Goal: Transaction & Acquisition: Purchase product/service

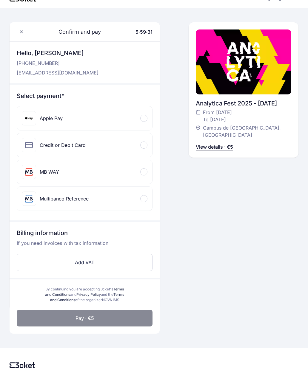
scroll to position [15, 0]
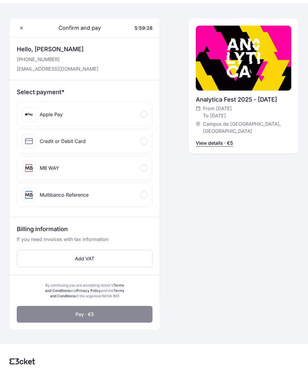
click at [141, 116] on div at bounding box center [143, 114] width 7 height 7
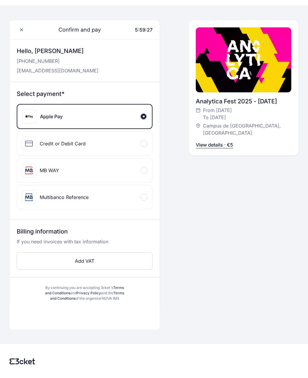
click at [152, 202] on div "Multibanco Reference" at bounding box center [84, 197] width 135 height 24
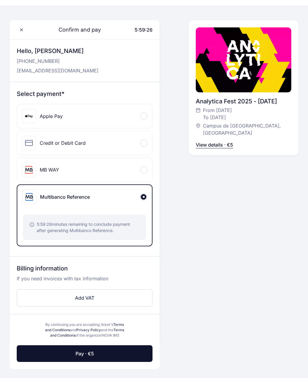
click at [145, 170] on div at bounding box center [143, 169] width 7 height 7
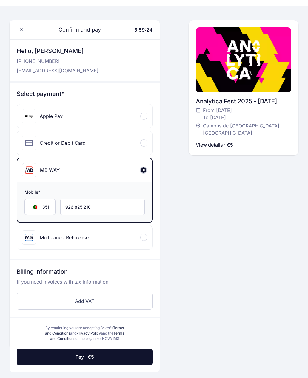
scroll to position [26, 0]
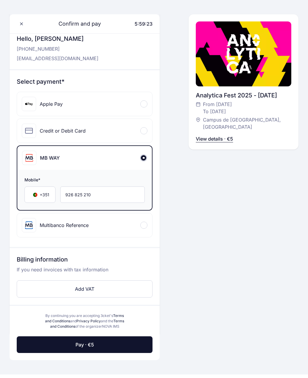
click at [136, 353] on button "Pay · €5" at bounding box center [85, 345] width 136 height 17
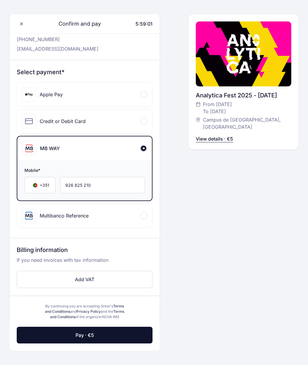
scroll to position [38, 0]
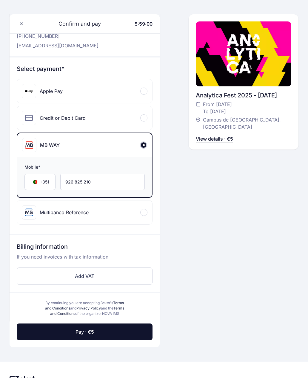
click at [136, 340] on button "Pay · €5" at bounding box center [85, 332] width 136 height 17
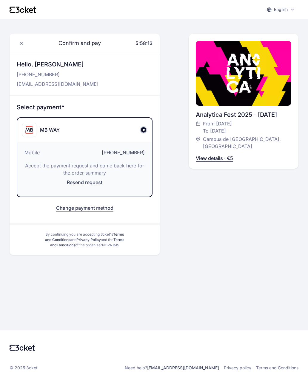
scroll to position [0, 0]
click at [250, 132] on div "From [DATE] To [DATE]" at bounding box center [240, 127] width 89 height 14
click at [149, 126] on div "MB WAY" at bounding box center [84, 130] width 134 height 24
click at [107, 211] on button "Change payment method" at bounding box center [84, 208] width 57 height 7
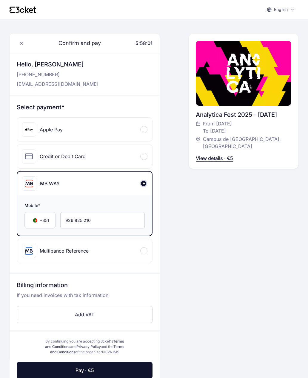
click at [123, 129] on div "Apple Pay" at bounding box center [84, 130] width 135 height 24
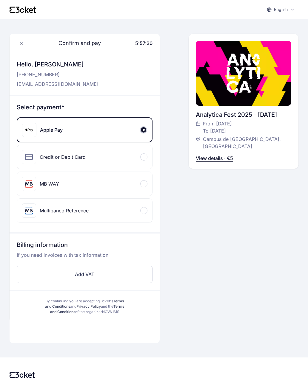
click at [219, 160] on p "View details · €5" at bounding box center [214, 158] width 37 height 7
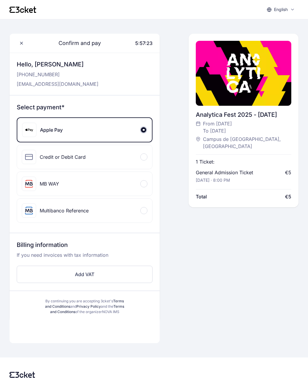
click at [33, 273] on button "Add VAT" at bounding box center [85, 274] width 136 height 17
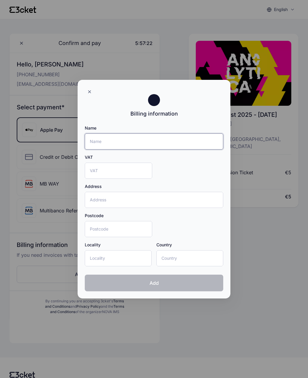
click at [179, 149] on input "Name" at bounding box center [154, 142] width 138 height 16
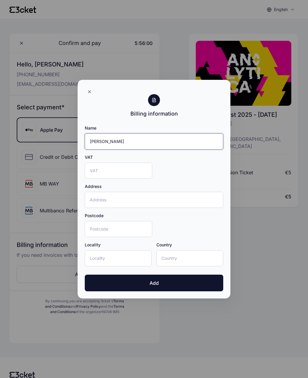
type input "[PERSON_NAME]"
click at [139, 176] on input "VAT" at bounding box center [118, 171] width 67 height 16
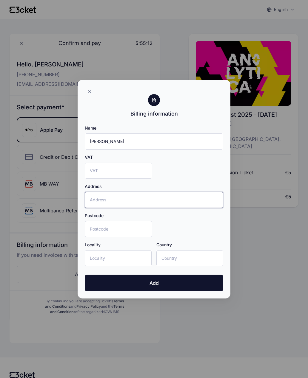
click at [163, 202] on input "Address" at bounding box center [154, 200] width 138 height 16
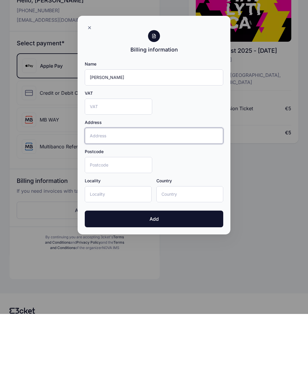
scroll to position [33, 0]
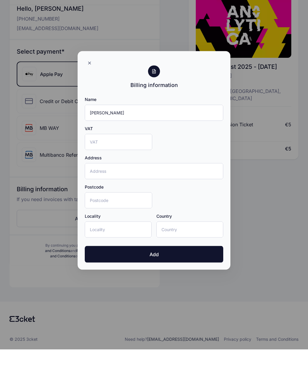
click at [179, 275] on button "Add" at bounding box center [154, 283] width 138 height 17
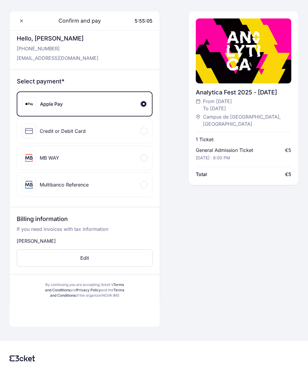
scroll to position [0, 0]
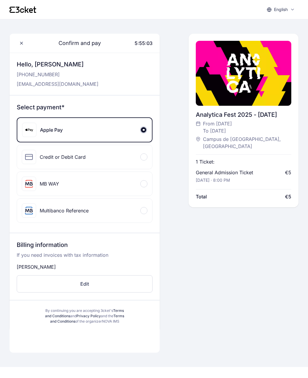
click at [98, 42] on span "Confirm and pay" at bounding box center [75, 43] width 49 height 8
click at [269, 189] on div "1 Ticket: General Admission Ticket [DATE] · 8:00 PM €5 Total €5" at bounding box center [243, 175] width 95 height 49
click at [261, 113] on div "Analytica Fest 2025 - [DATE]" at bounding box center [243, 115] width 95 height 8
click at [252, 106] on div "Analytica Fest 2025 - [DATE] From [DATE] To [DATE] Campus de [GEOGRAPHIC_DATA],…" at bounding box center [243, 121] width 95 height 174
click at [265, 92] on div at bounding box center [243, 73] width 95 height 65
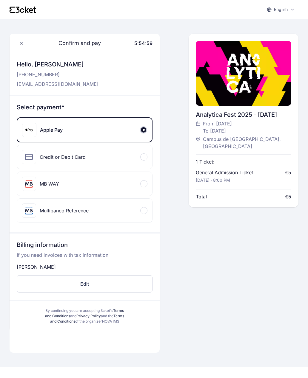
click at [254, 90] on div at bounding box center [243, 73] width 95 height 65
click at [248, 100] on div at bounding box center [243, 73] width 95 height 65
click at [140, 134] on div "Apple Pay" at bounding box center [84, 130] width 134 height 24
click at [144, 129] on div at bounding box center [143, 129] width 7 height 7
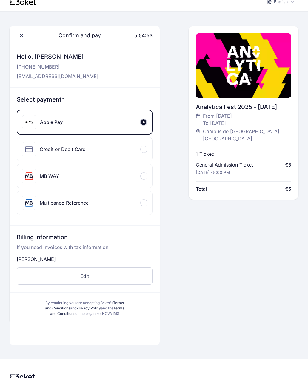
scroll to position [23, 0]
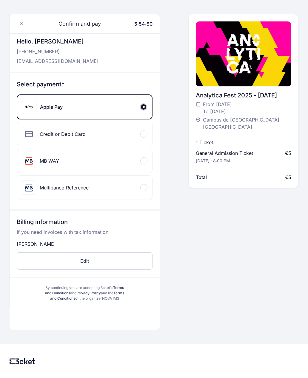
click at [254, 159] on div "General Admission Ticket [DATE] · 8:00 PM" at bounding box center [227, 157] width 63 height 14
click at [252, 108] on div "From [DATE] To [DATE]" at bounding box center [240, 108] width 89 height 14
click at [245, 87] on div "Analytica Fest 2025 - [DATE] From [DATE] To [DATE] Campus de [GEOGRAPHIC_DATA],…" at bounding box center [243, 101] width 95 height 174
click at [95, 292] on link "Privacy Policy" at bounding box center [88, 293] width 24 height 4
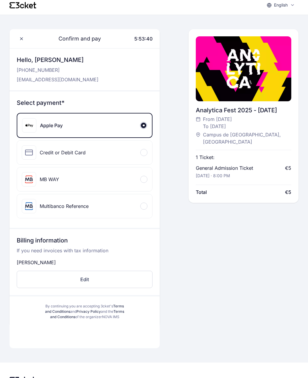
scroll to position [0, 0]
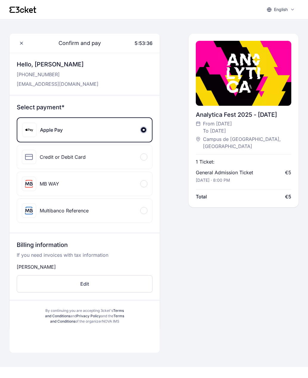
click at [102, 283] on button "Edit" at bounding box center [85, 284] width 136 height 17
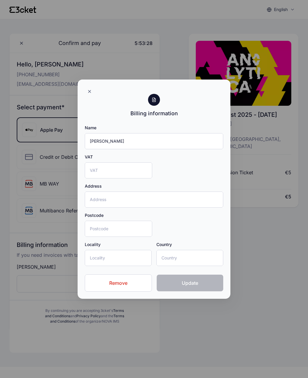
click at [129, 285] on button "Remove" at bounding box center [118, 283] width 67 height 17
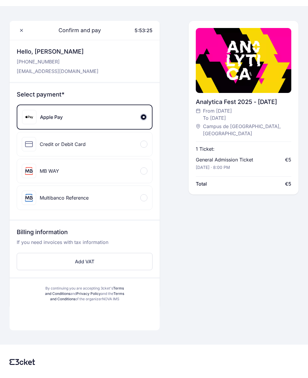
scroll to position [13, 0]
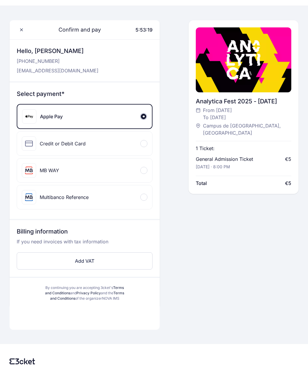
click at [140, 202] on div "Multibanco Reference" at bounding box center [84, 197] width 135 height 24
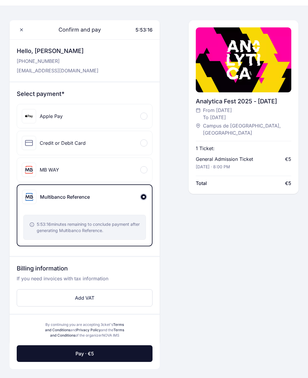
click at [143, 120] on div "Apple Pay" at bounding box center [84, 116] width 135 height 24
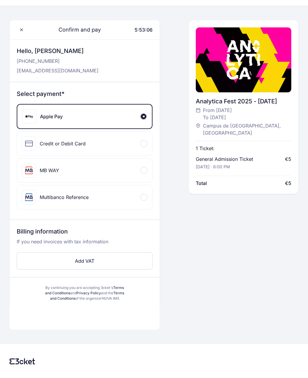
click at [116, 329] on div at bounding box center [85, 319] width 150 height 21
